Goal: Task Accomplishment & Management: Use online tool/utility

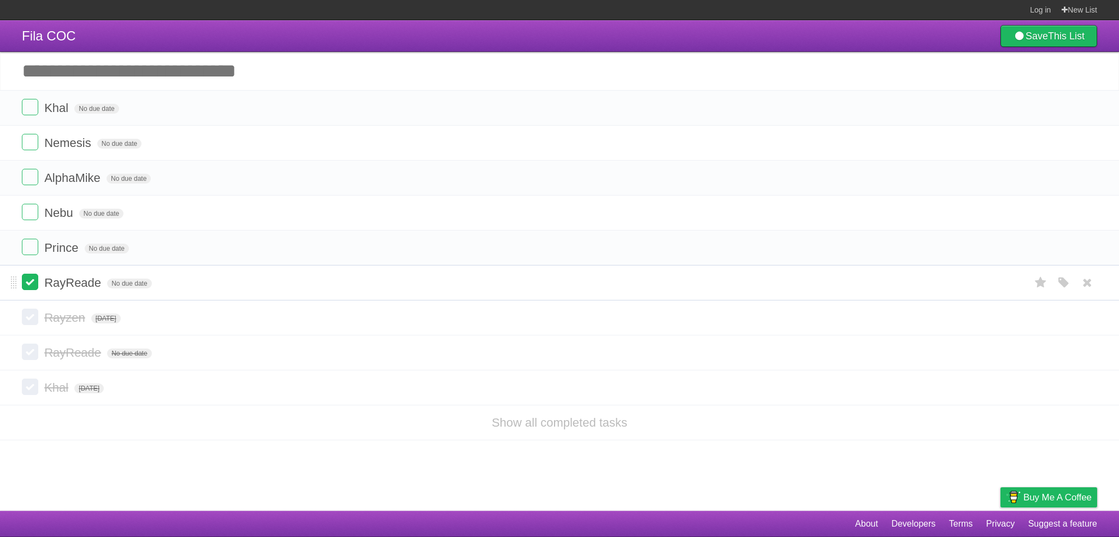
drag, startPoint x: 0, startPoint y: 0, endPoint x: 36, endPoint y: 282, distance: 283.8
click at [36, 282] on label at bounding box center [30, 282] width 16 height 16
click at [34, 144] on label at bounding box center [30, 142] width 16 height 16
click at [31, 183] on label at bounding box center [30, 177] width 16 height 16
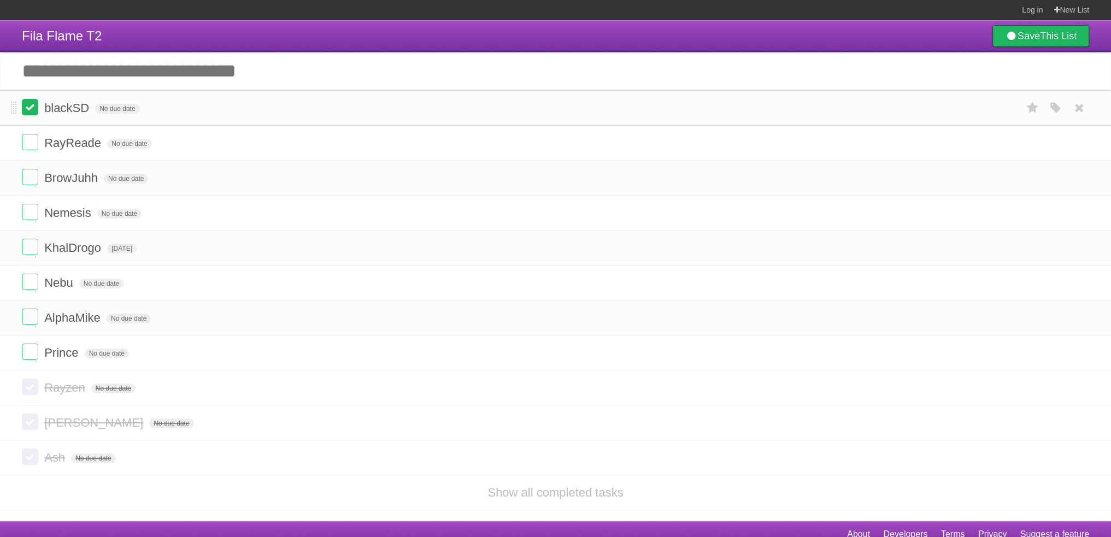
click at [33, 115] on label at bounding box center [30, 107] width 16 height 16
click at [33, 142] on label at bounding box center [30, 142] width 16 height 16
